Goal: Task Accomplishment & Management: Manage account settings

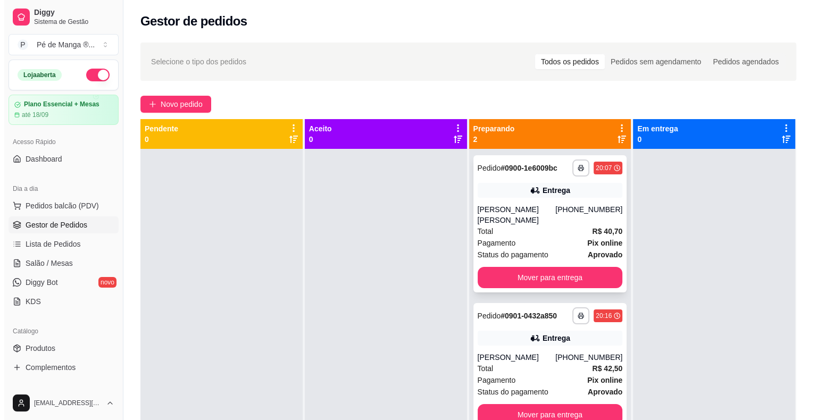
scroll to position [79, 0]
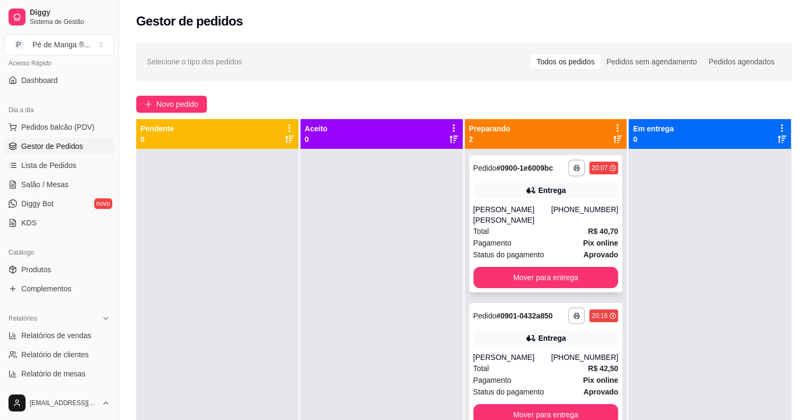
click at [551, 237] on div "Pagamento Pix online" at bounding box center [545, 243] width 145 height 12
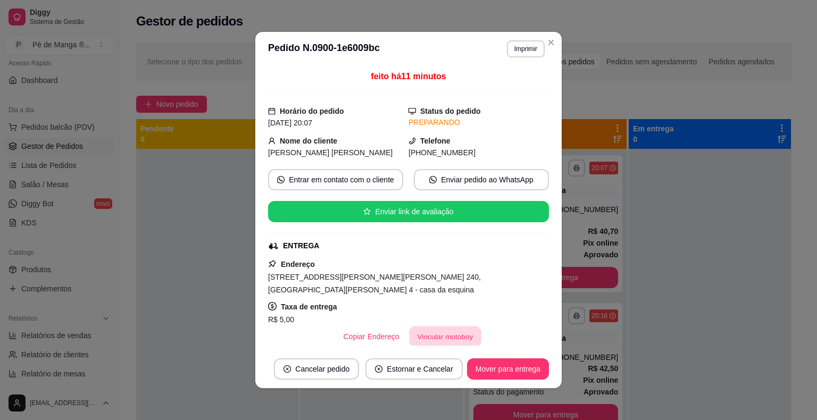
click at [447, 327] on button "Vincular motoboy" at bounding box center [445, 337] width 72 height 21
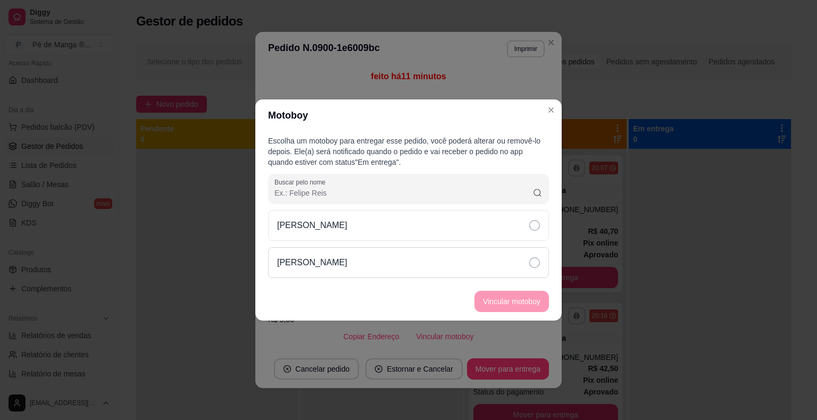
click at [442, 251] on div "[PERSON_NAME]" at bounding box center [408, 262] width 281 height 31
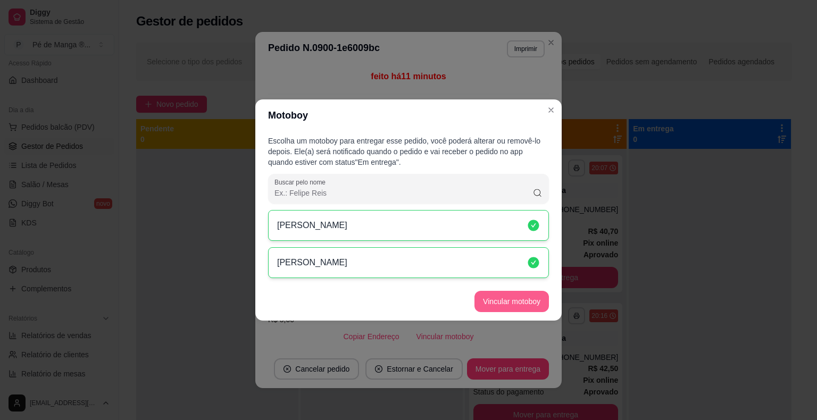
click at [511, 307] on button "Vincular motoboy" at bounding box center [511, 301] width 74 height 21
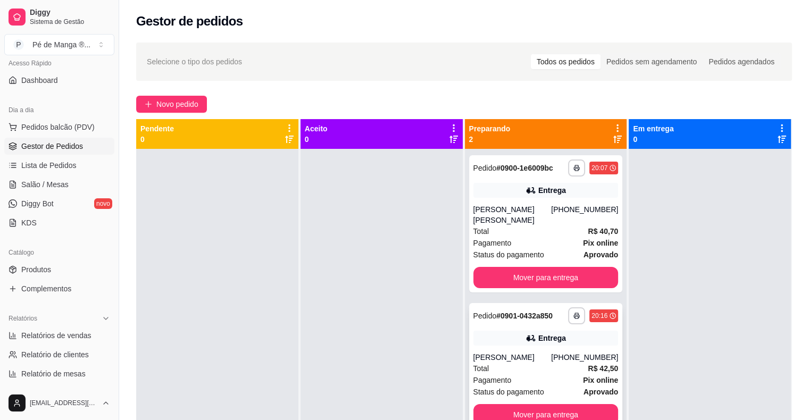
click at [562, 373] on div "Total R$ 42,50" at bounding box center [545, 369] width 145 height 12
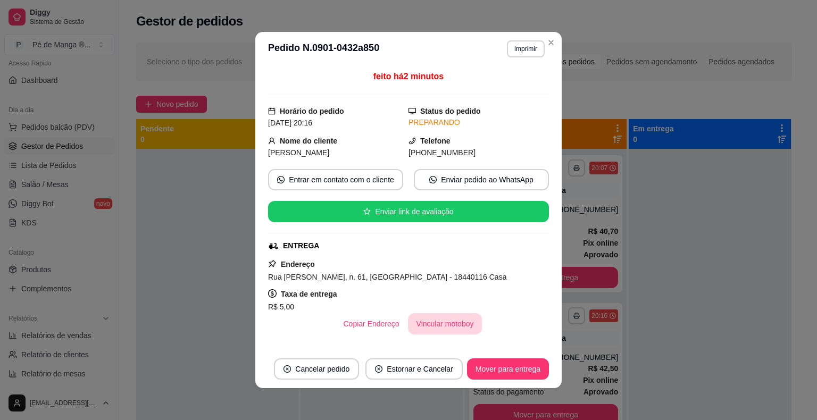
click at [456, 321] on button "Vincular motoboy" at bounding box center [445, 323] width 74 height 21
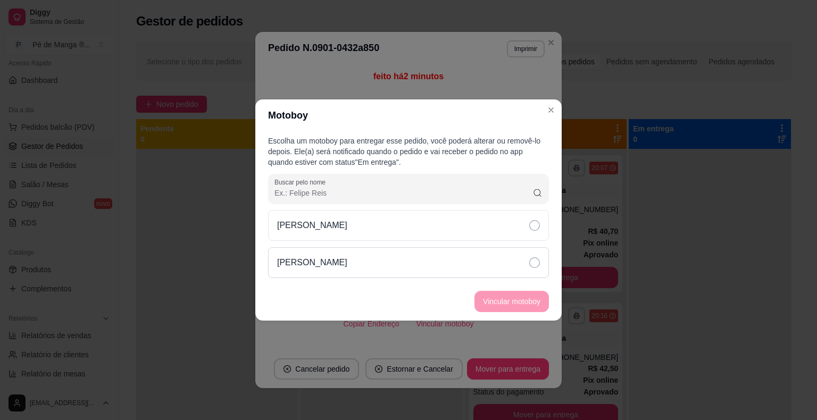
click at [447, 274] on div "[PERSON_NAME]" at bounding box center [408, 262] width 281 height 31
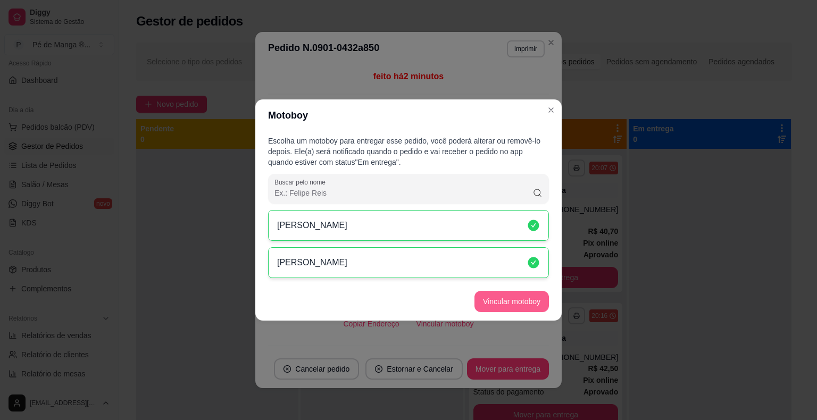
click at [502, 300] on button "Vincular motoboy" at bounding box center [511, 301] width 74 height 21
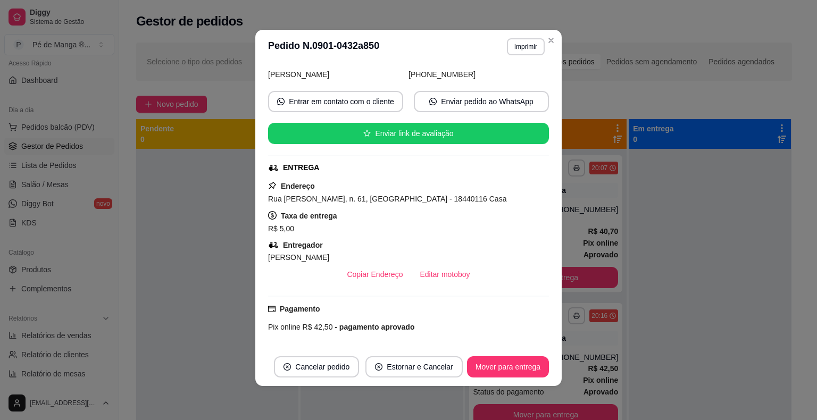
scroll to position [177, 0]
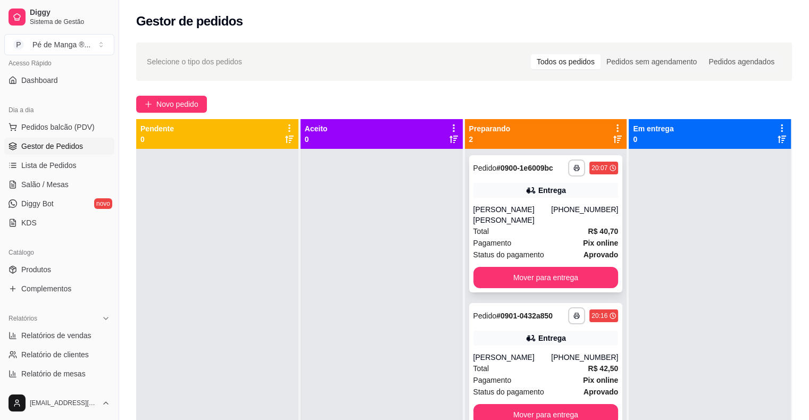
click at [538, 229] on div "Total R$ 40,70" at bounding box center [545, 231] width 145 height 12
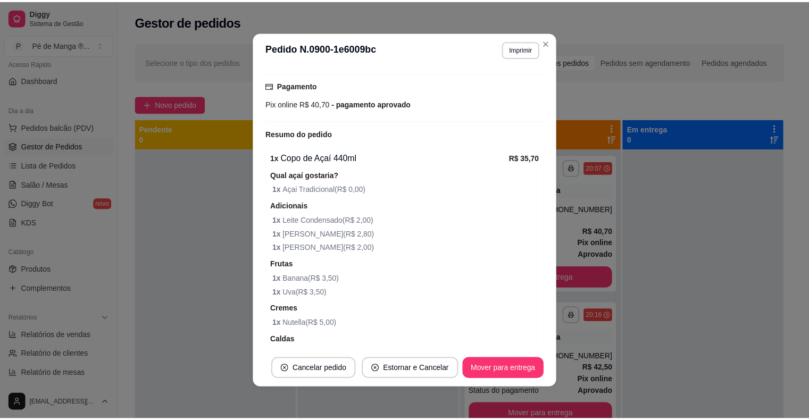
scroll to position [53, 0]
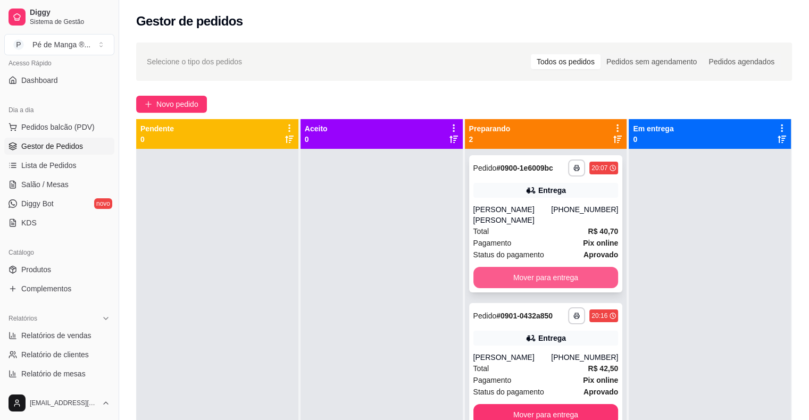
click at [555, 267] on button "Mover para entrega" at bounding box center [545, 277] width 145 height 21
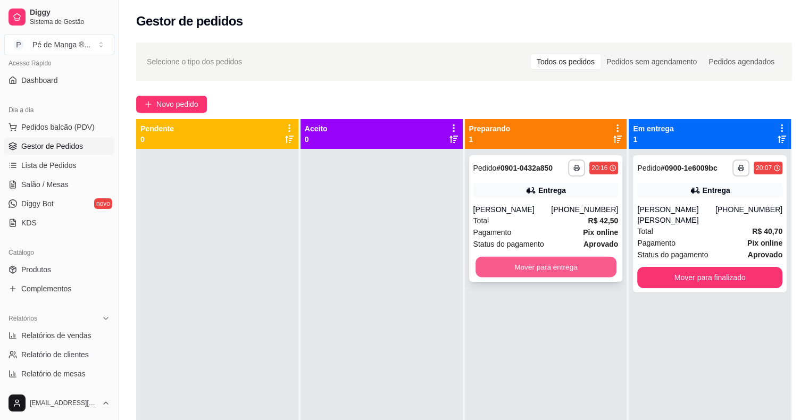
click at [557, 271] on button "Mover para entrega" at bounding box center [545, 267] width 141 height 21
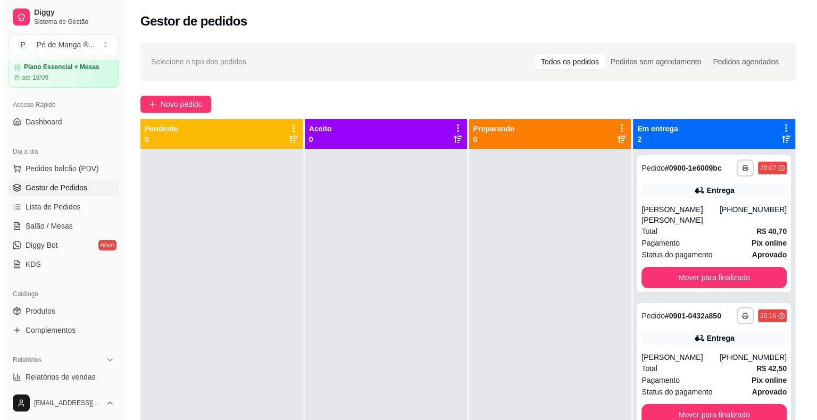
scroll to position [0, 0]
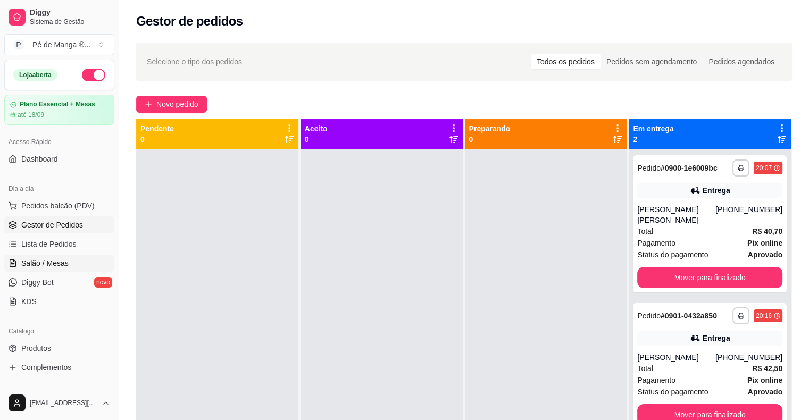
click at [71, 269] on link "Salão / Mesas" at bounding box center [59, 263] width 110 height 17
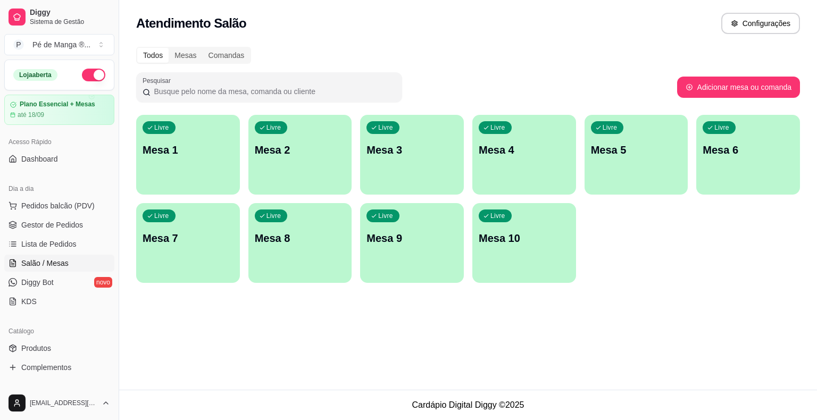
click at [177, 165] on div "Livre Mesa 1" at bounding box center [188, 148] width 104 height 67
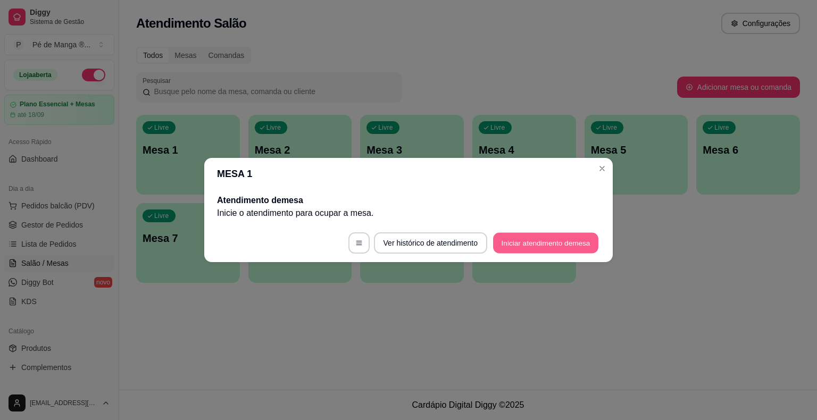
click at [555, 247] on button "Iniciar atendimento de mesa" at bounding box center [545, 243] width 105 height 21
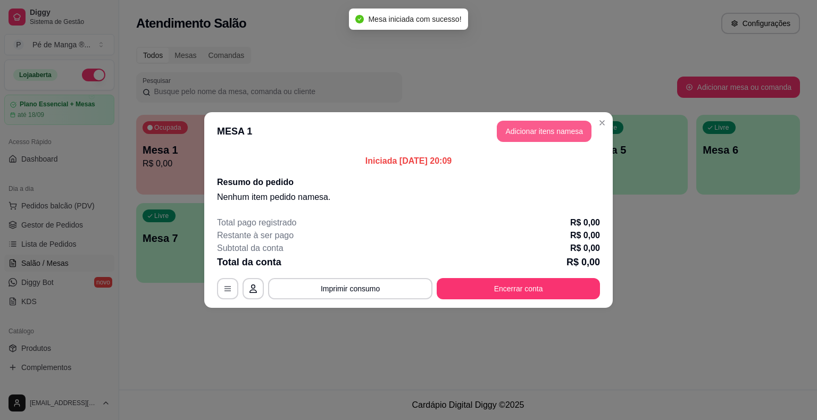
click at [537, 129] on button "Adicionar itens na mesa" at bounding box center [544, 131] width 95 height 21
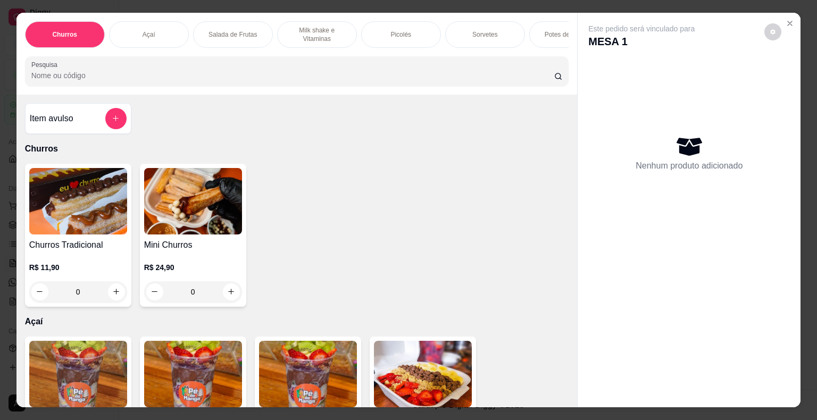
click at [179, 39] on div "Açaí" at bounding box center [149, 34] width 80 height 27
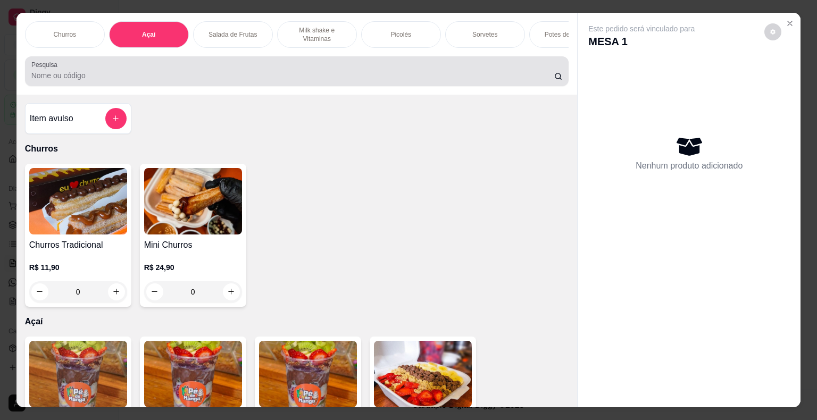
scroll to position [26, 0]
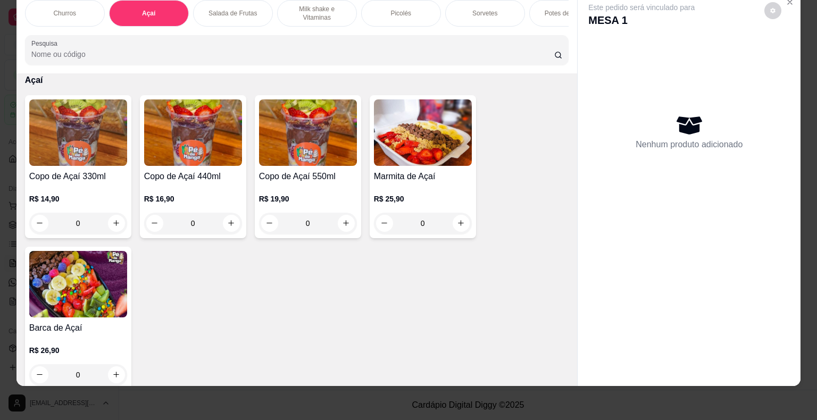
click at [45, 187] on div "R$ 14,90 0" at bounding box center [78, 208] width 98 height 51
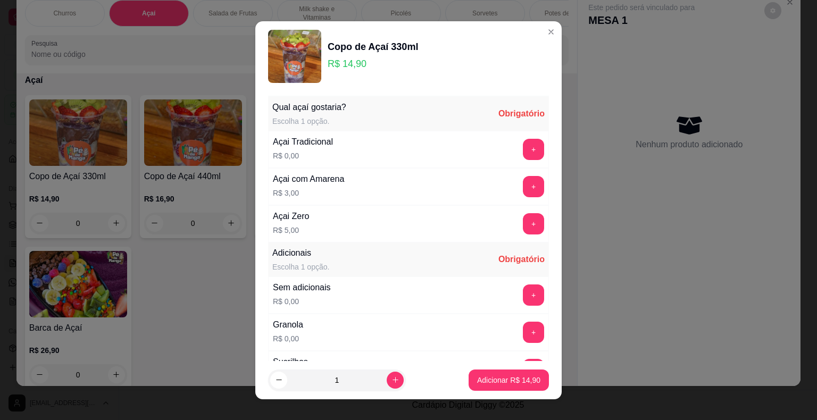
click at [523, 154] on button "+" at bounding box center [533, 149] width 21 height 21
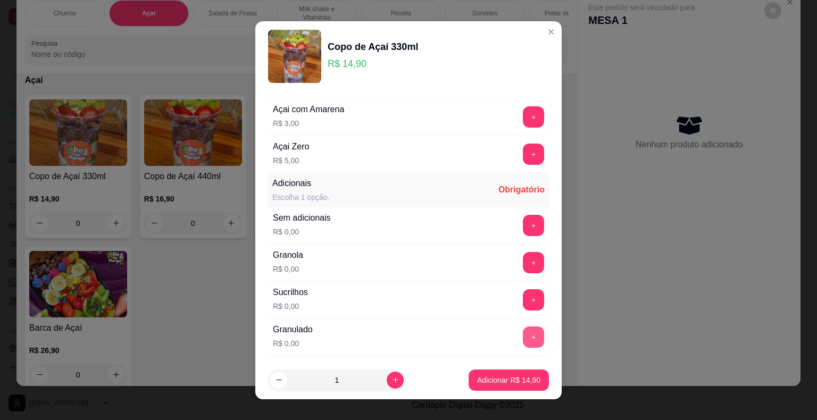
scroll to position [106, 0]
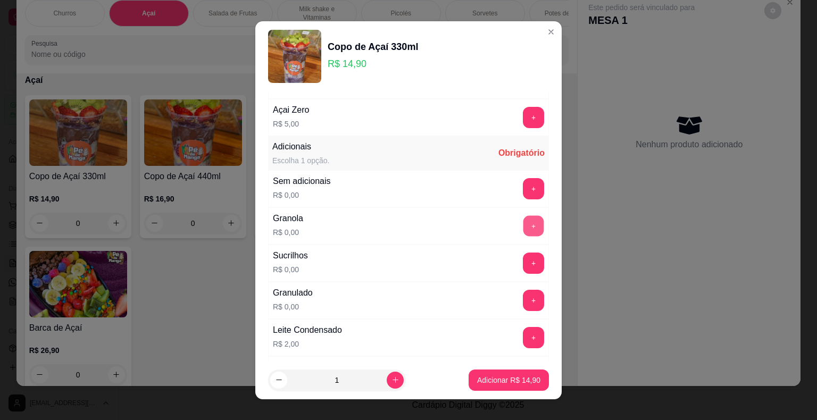
click at [523, 220] on button "+" at bounding box center [533, 225] width 21 height 21
click at [523, 260] on button "+" at bounding box center [533, 263] width 21 height 21
click at [523, 302] on button "+" at bounding box center [533, 300] width 21 height 21
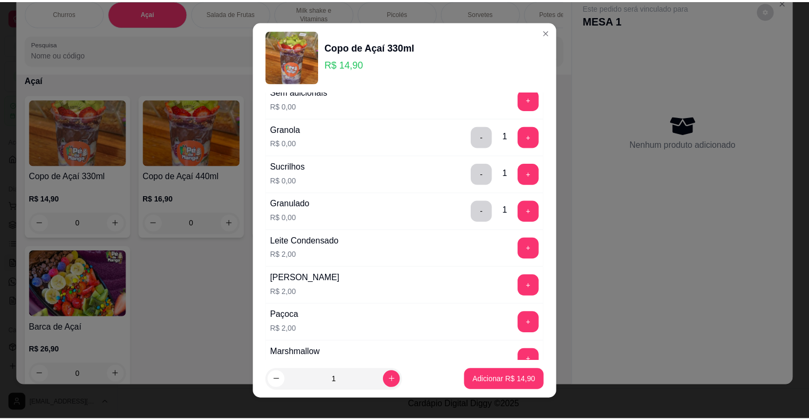
scroll to position [213, 0]
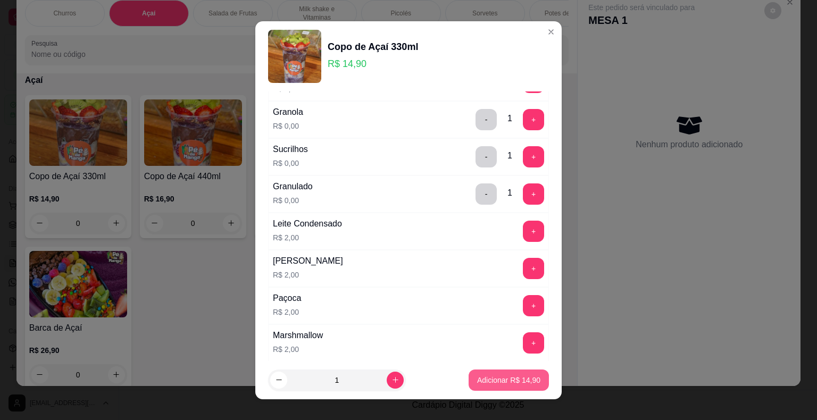
click at [523, 383] on p "Adicionar R$ 14,90" at bounding box center [508, 380] width 63 height 11
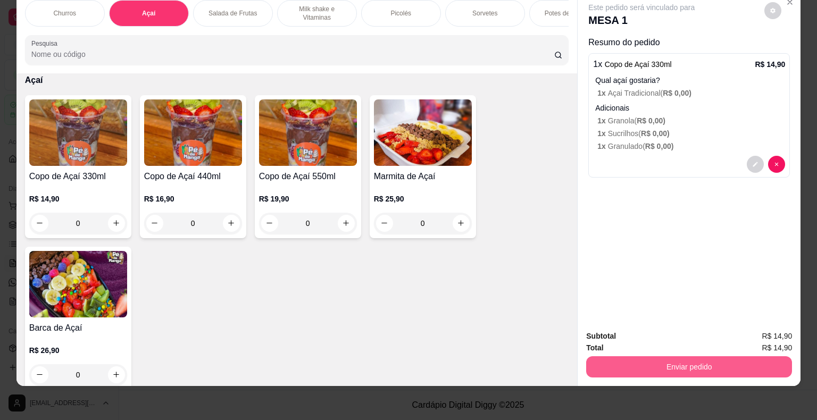
click at [630, 357] on button "Enviar pedido" at bounding box center [689, 366] width 206 height 21
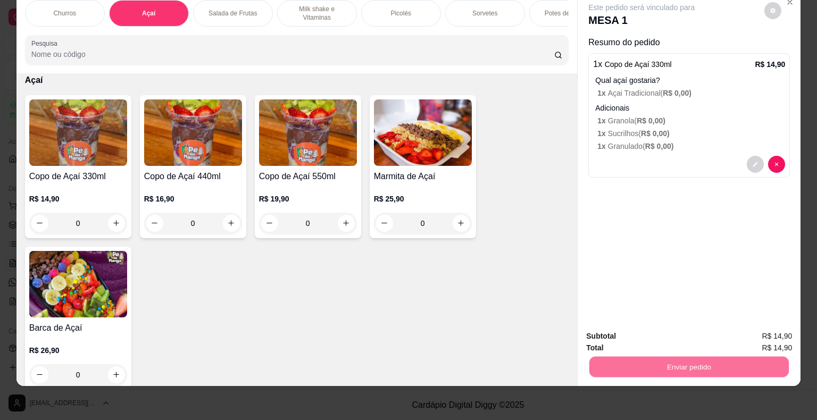
click at [645, 333] on button "Não registrar e enviar pedido" at bounding box center [653, 333] width 107 height 20
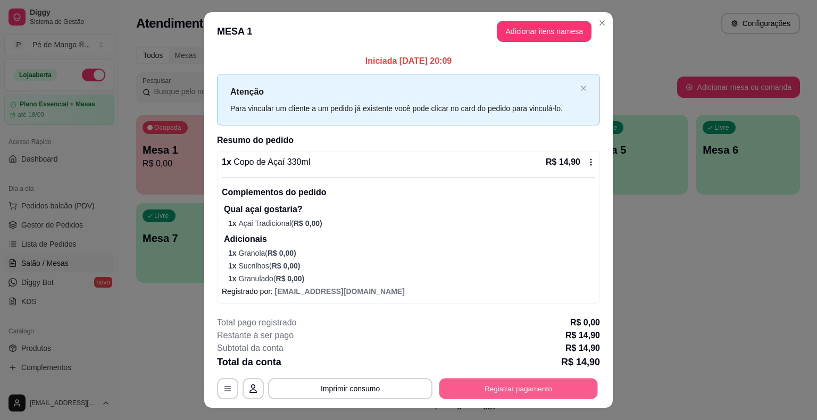
click at [489, 390] on button "Registrar pagamento" at bounding box center [518, 389] width 158 height 21
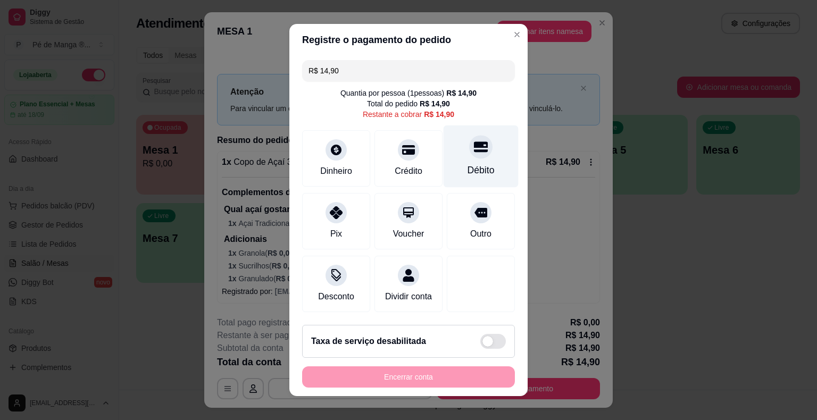
click at [467, 168] on div "Débito" at bounding box center [480, 170] width 27 height 14
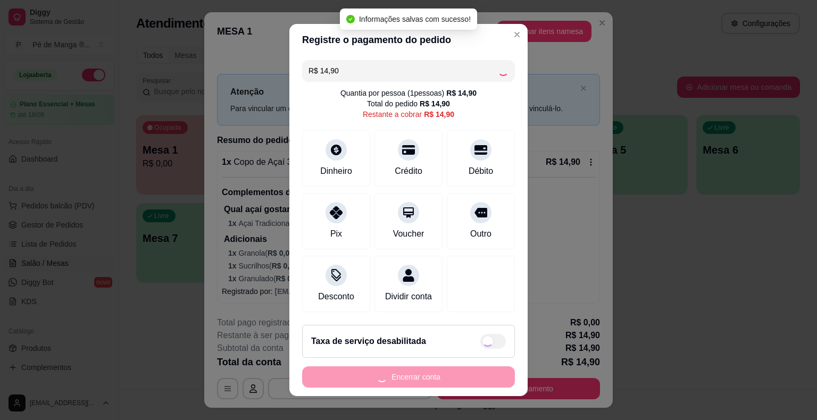
type input "R$ 0,00"
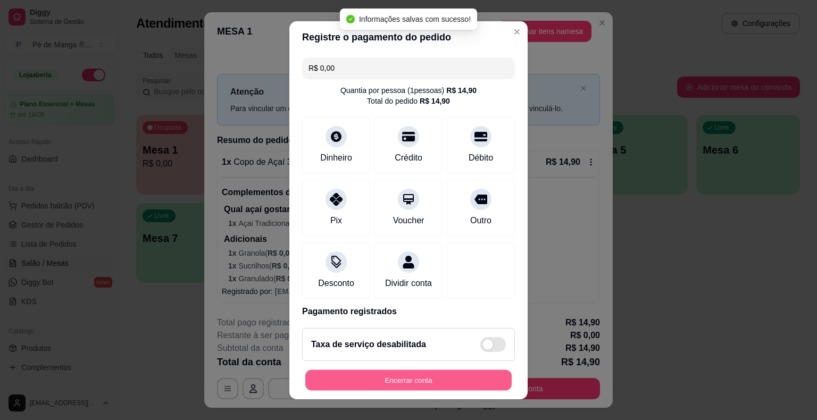
click at [383, 384] on button "Encerrar conta" at bounding box center [408, 380] width 206 height 21
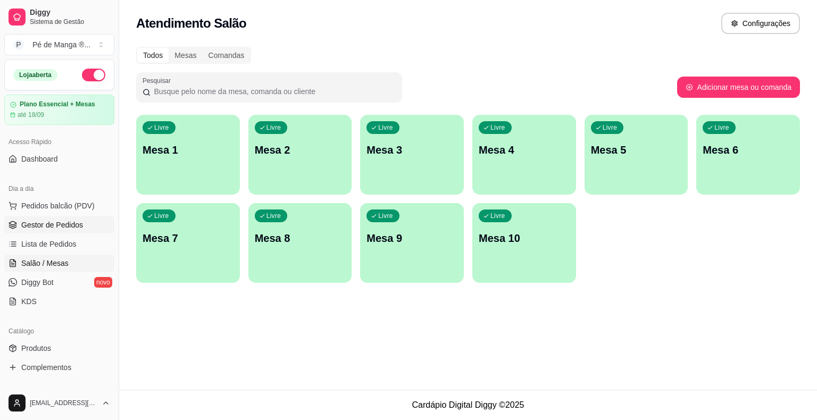
click at [69, 223] on span "Gestor de Pedidos" at bounding box center [52, 225] width 62 height 11
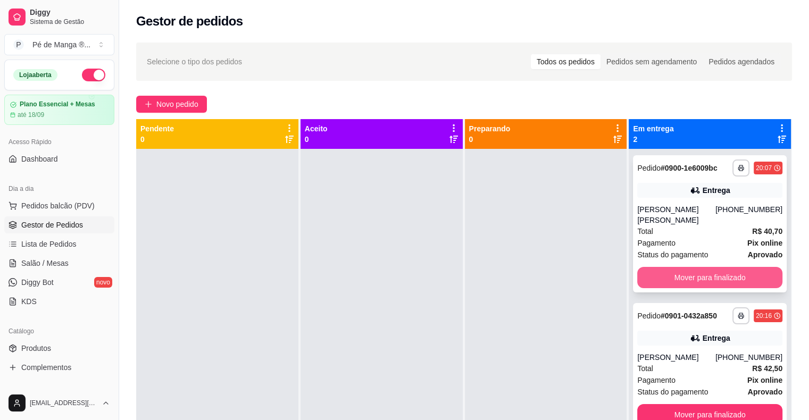
click at [735, 280] on button "Mover para finalizado" at bounding box center [709, 277] width 145 height 21
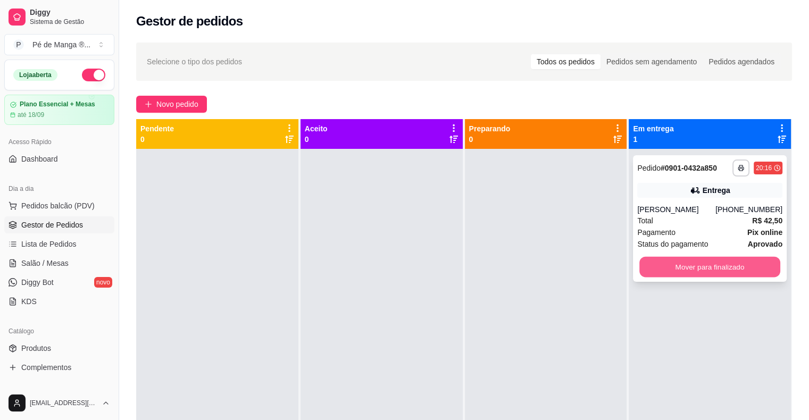
click at [731, 269] on button "Mover para finalizado" at bounding box center [709, 267] width 141 height 21
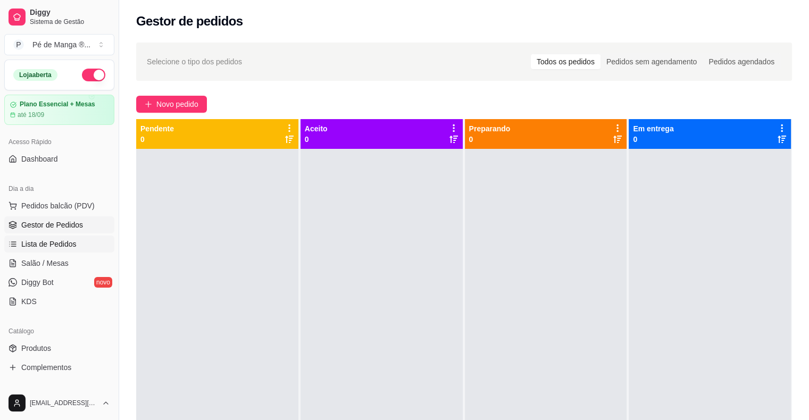
click at [76, 248] on link "Lista de Pedidos" at bounding box center [59, 244] width 110 height 17
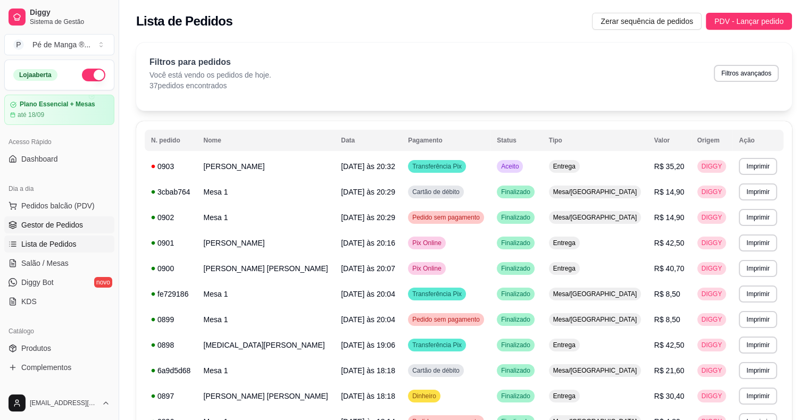
click at [81, 223] on link "Gestor de Pedidos" at bounding box center [59, 224] width 110 height 17
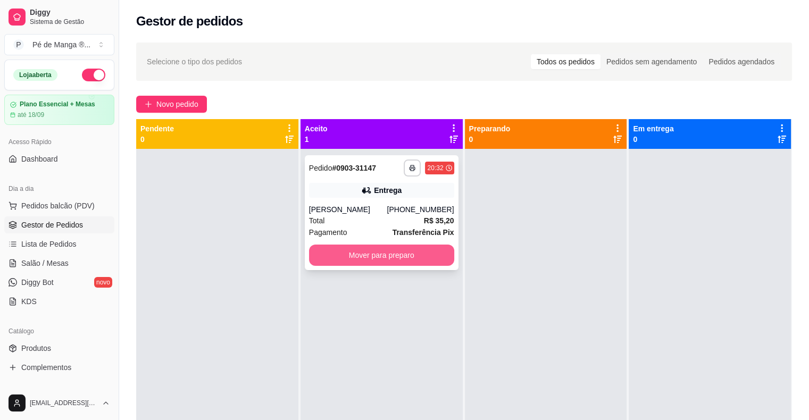
click at [397, 253] on button "Mover para preparo" at bounding box center [381, 255] width 145 height 21
